Goal: Information Seeking & Learning: Learn about a topic

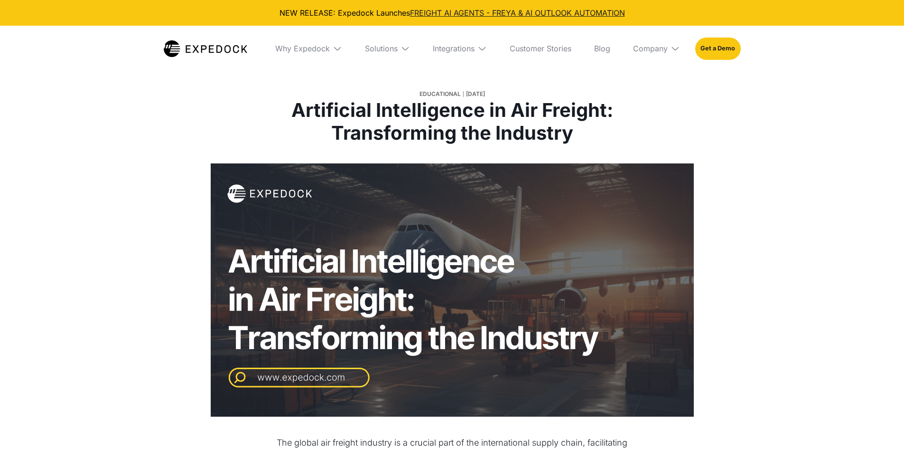
select select
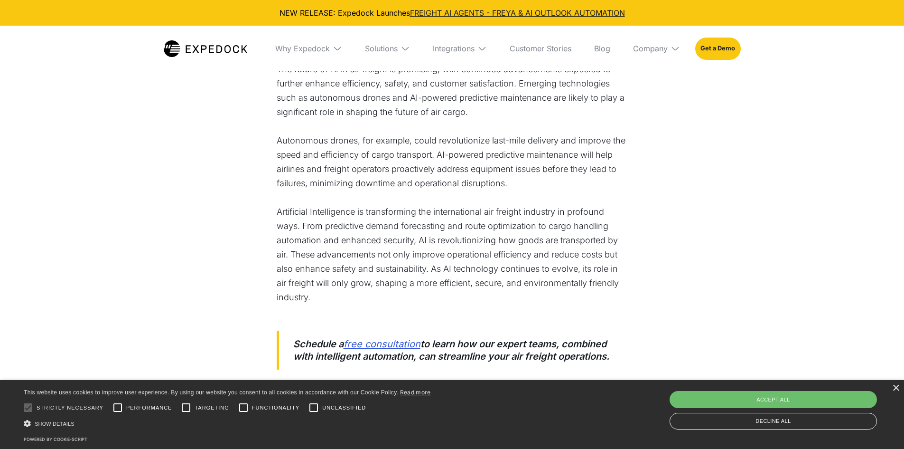
scroll to position [1899, 0]
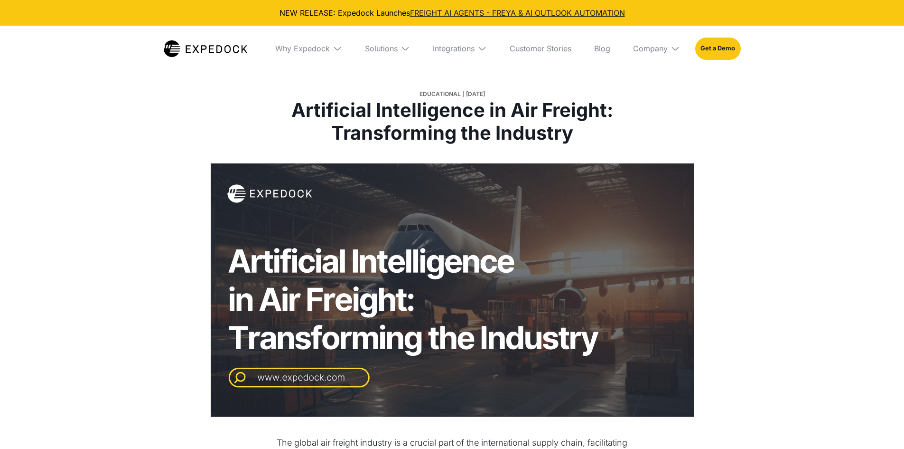
select select
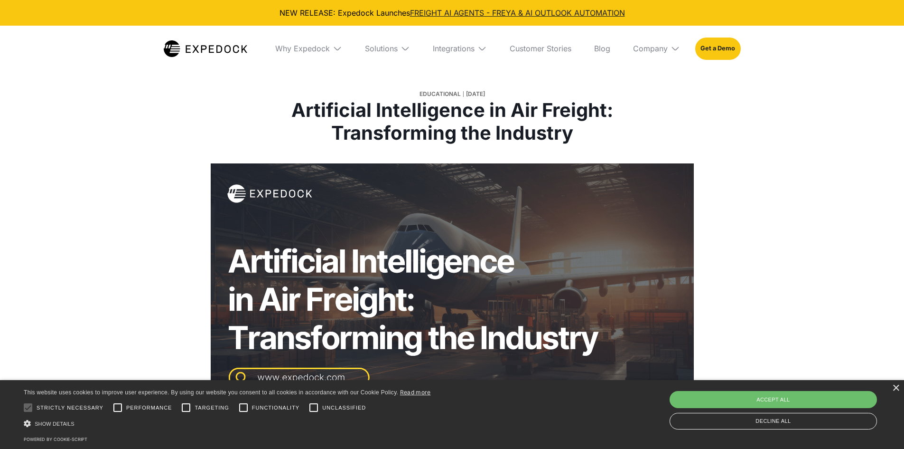
click at [200, 48] on img at bounding box center [206, 48] width 84 height 17
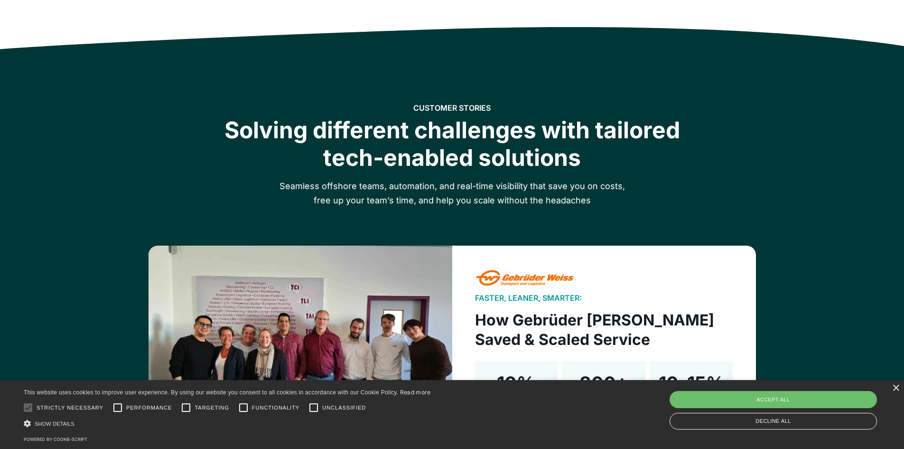
scroll to position [1424, 0]
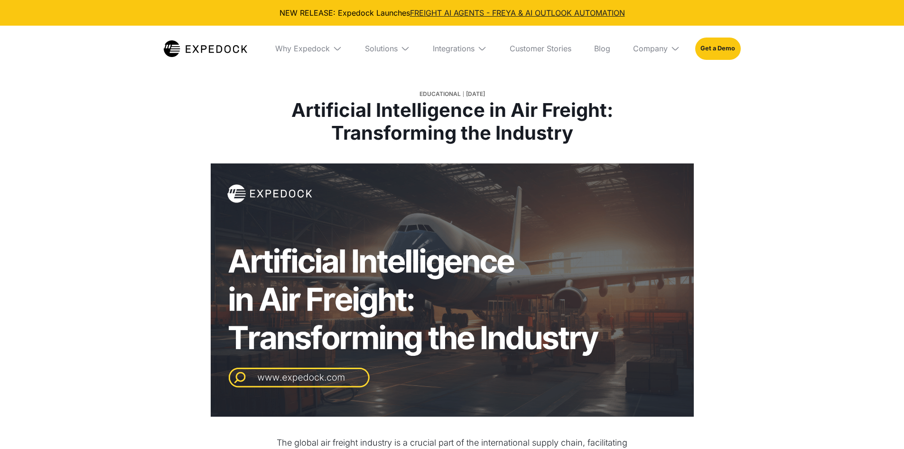
select select
